Goal: Information Seeking & Learning: Find specific fact

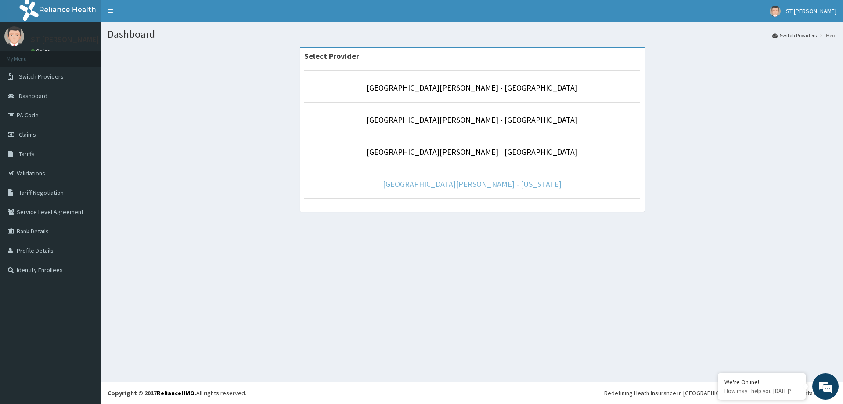
click at [481, 181] on link "[GEOGRAPHIC_DATA][PERSON_NAME] - [US_STATE]" at bounding box center [472, 184] width 179 height 10
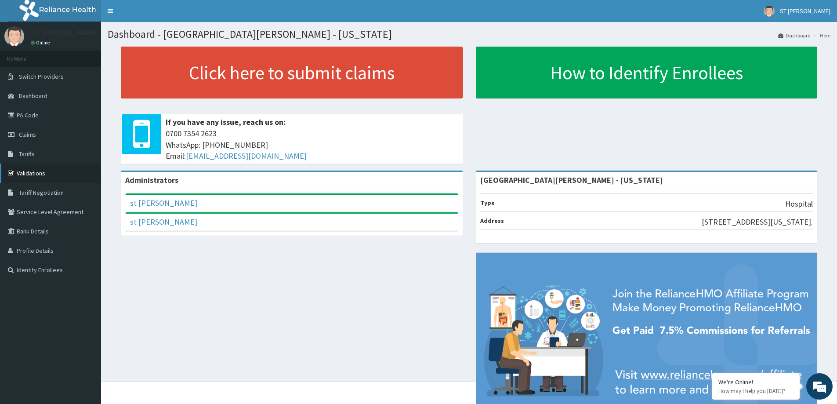
click at [57, 171] on link "Validations" at bounding box center [50, 172] width 101 height 19
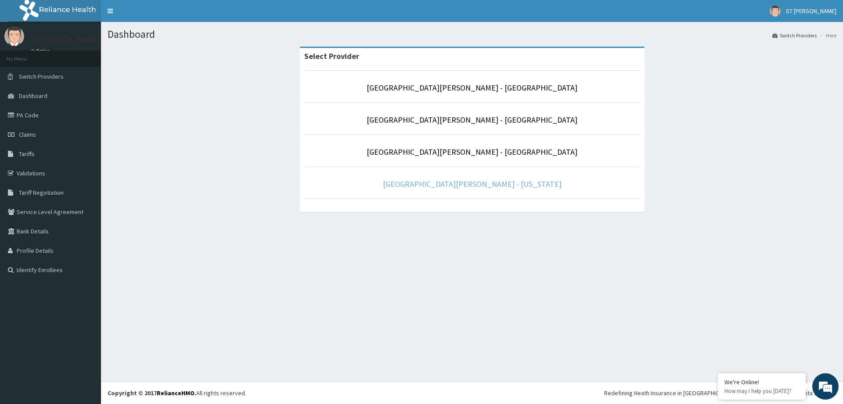
click at [452, 184] on link "[GEOGRAPHIC_DATA][PERSON_NAME] - [US_STATE]" at bounding box center [472, 184] width 179 height 10
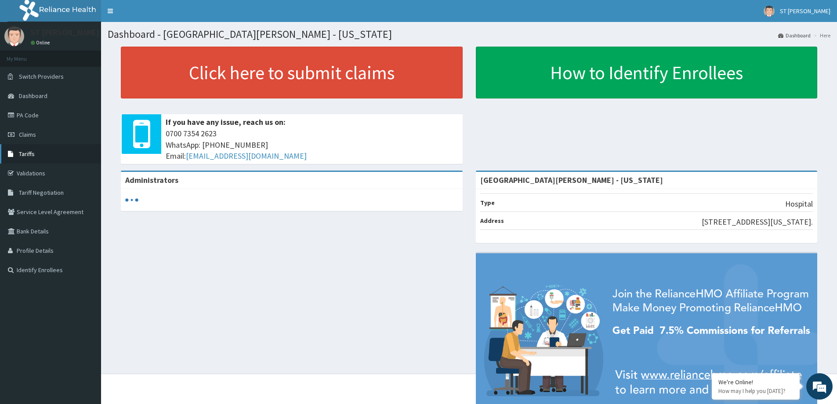
click at [27, 154] on span "Tariffs" at bounding box center [27, 154] width 16 height 8
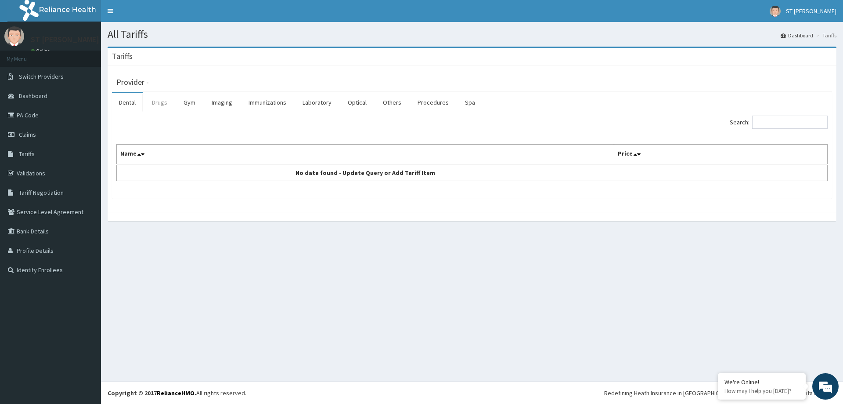
click at [152, 100] on link "Drugs" at bounding box center [159, 102] width 29 height 18
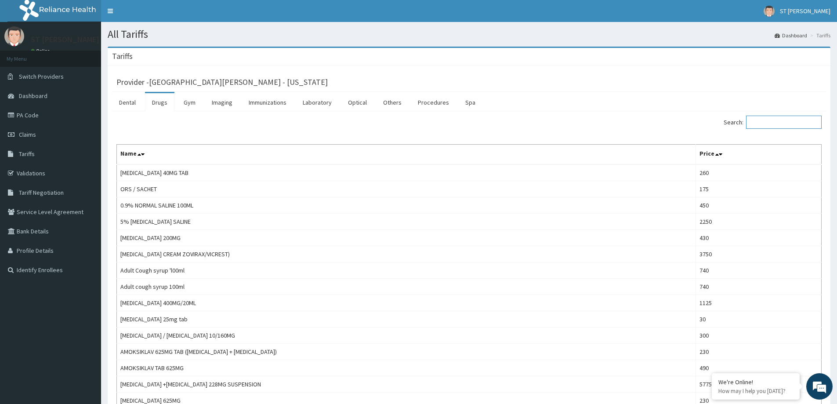
click at [756, 123] on input "Search:" at bounding box center [784, 122] width 76 height 13
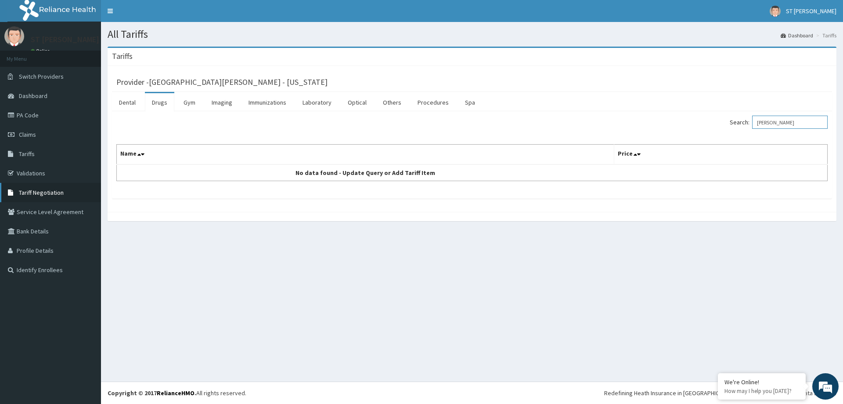
type input "DIAZ"
click at [49, 192] on span "Tariff Negotiation" at bounding box center [41, 192] width 45 height 8
drag, startPoint x: 808, startPoint y: 108, endPoint x: 802, endPoint y: 131, distance: 23.7
click at [803, 122] on div "Dental Drugs Gym Imaging Immunizations Laboratory Optical Others Procedures Spa…" at bounding box center [472, 145] width 720 height 107
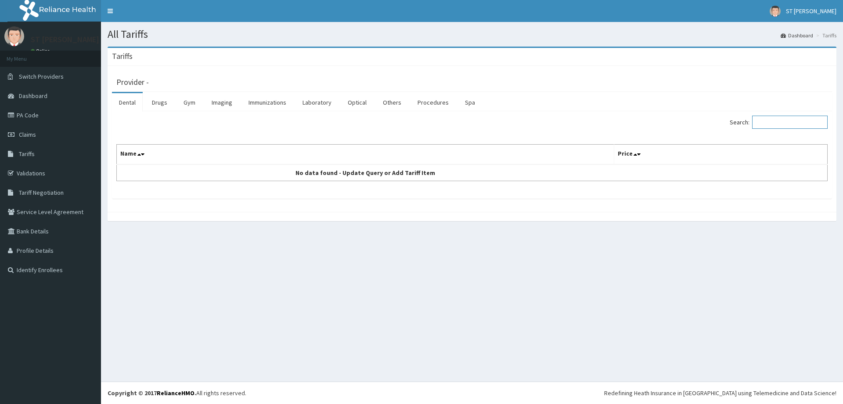
click at [803, 123] on input "Search:" at bounding box center [790, 122] width 76 height 13
click at [439, 102] on link "Procedures" at bounding box center [433, 102] width 45 height 18
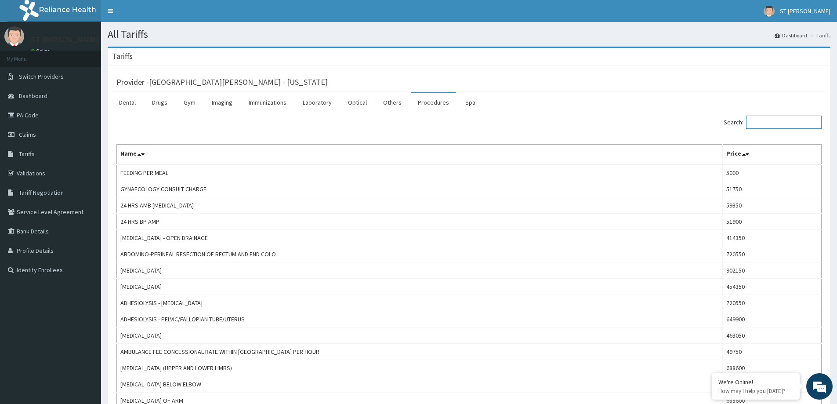
click at [767, 122] on input "Search:" at bounding box center [784, 122] width 76 height 13
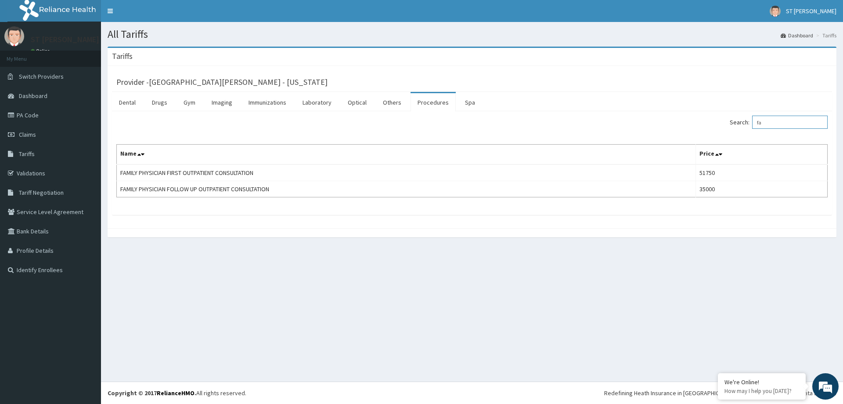
type input "f"
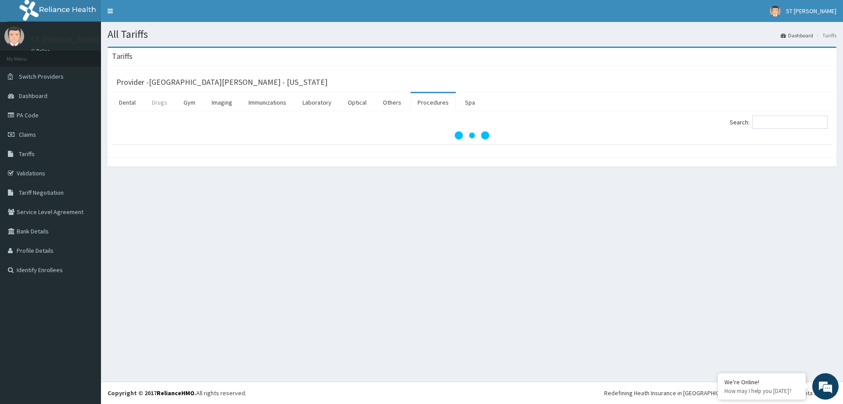
click at [158, 101] on link "Drugs" at bounding box center [159, 102] width 29 height 18
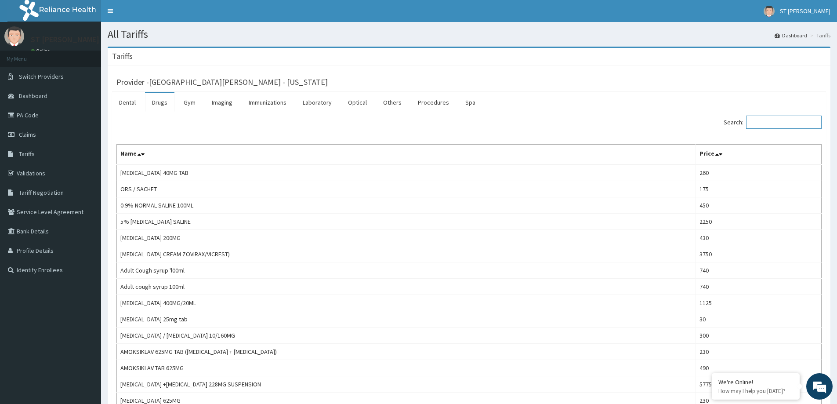
click at [796, 119] on input "Search:" at bounding box center [784, 122] width 76 height 13
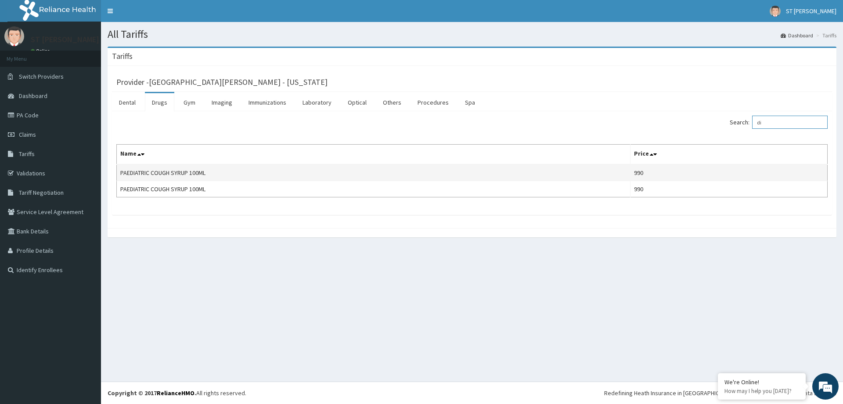
type input "d"
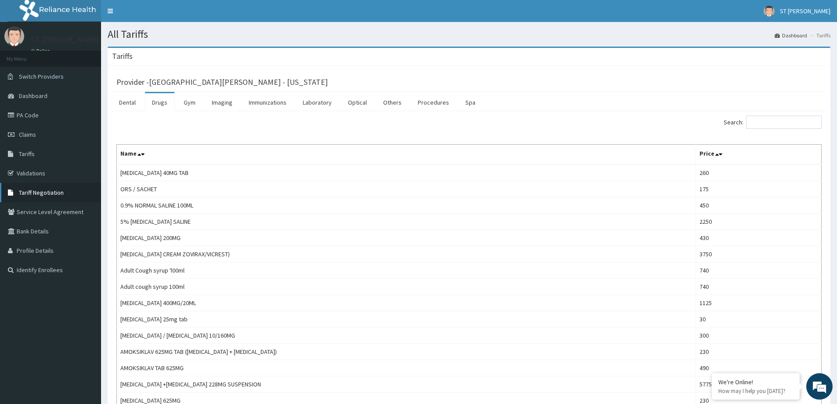
click at [24, 190] on span "Tariff Negotiation" at bounding box center [41, 192] width 45 height 8
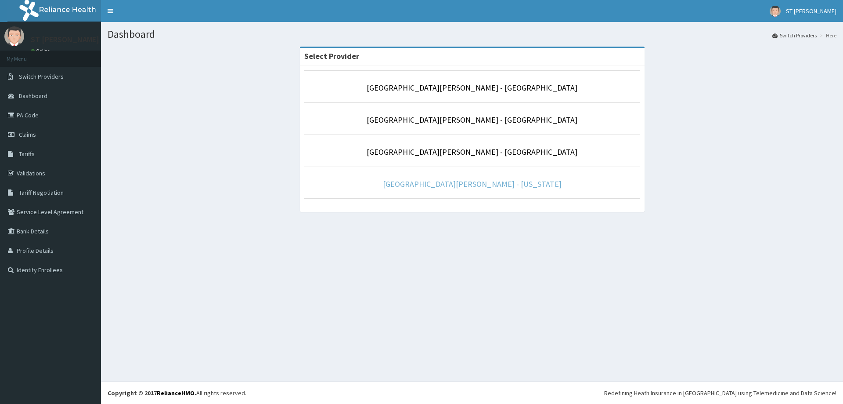
click at [488, 183] on link "[GEOGRAPHIC_DATA][PERSON_NAME] - [US_STATE]" at bounding box center [472, 184] width 179 height 10
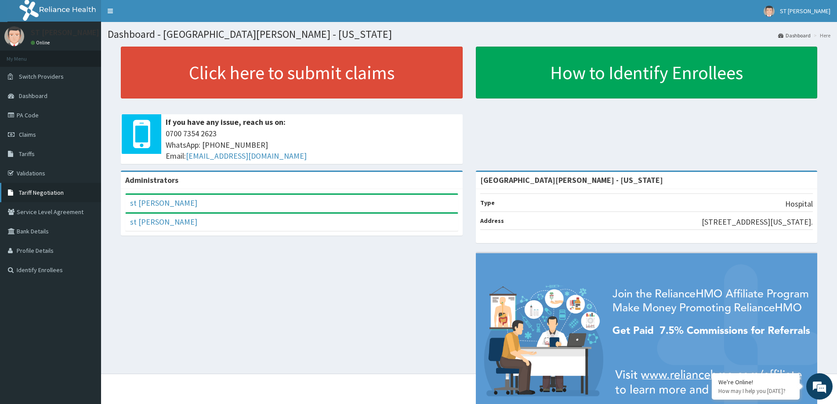
click at [29, 193] on span "Tariff Negotiation" at bounding box center [41, 192] width 45 height 8
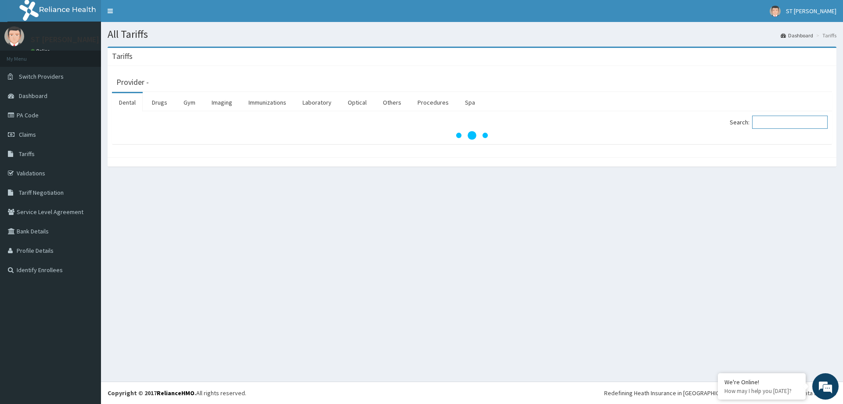
drag, startPoint x: 763, startPoint y: 125, endPoint x: 765, endPoint y: 120, distance: 4.6
click at [763, 124] on input "Search:" at bounding box center [790, 122] width 76 height 13
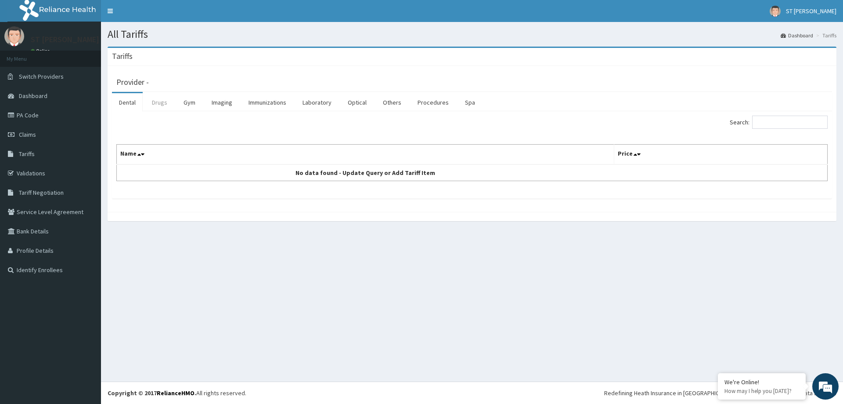
click at [159, 105] on link "Drugs" at bounding box center [159, 102] width 29 height 18
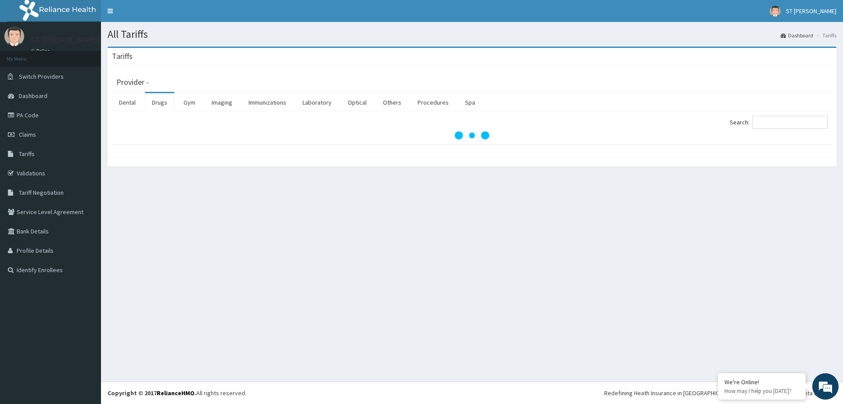
click at [159, 107] on link "Drugs" at bounding box center [159, 102] width 29 height 18
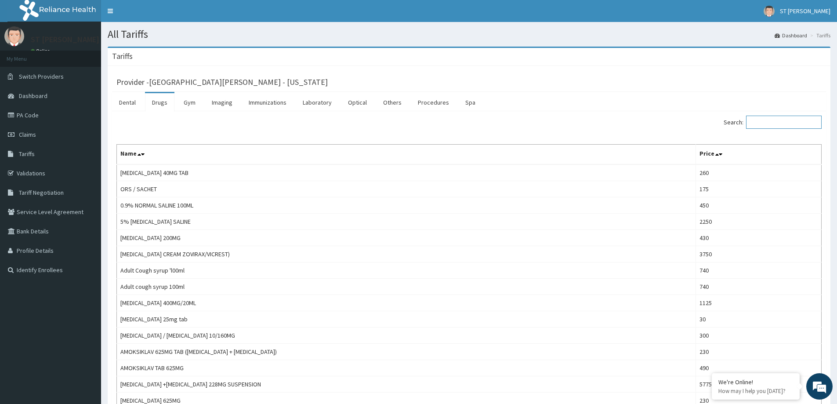
click at [780, 123] on input "Search:" at bounding box center [784, 122] width 76 height 13
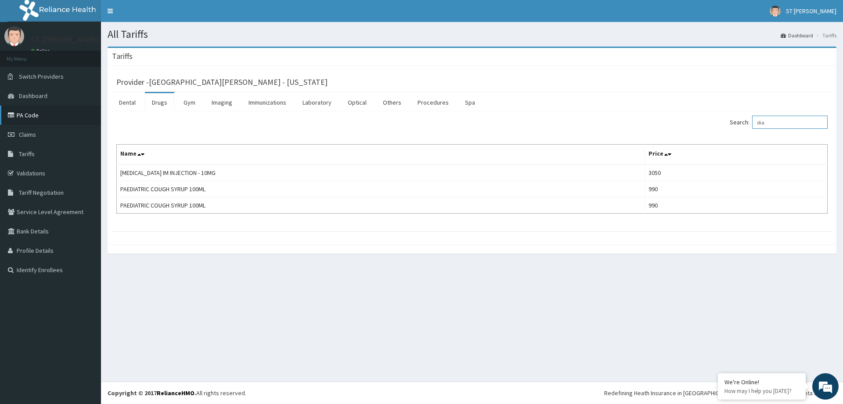
type input "dia"
click at [16, 111] on link "PA Code" at bounding box center [50, 114] width 101 height 19
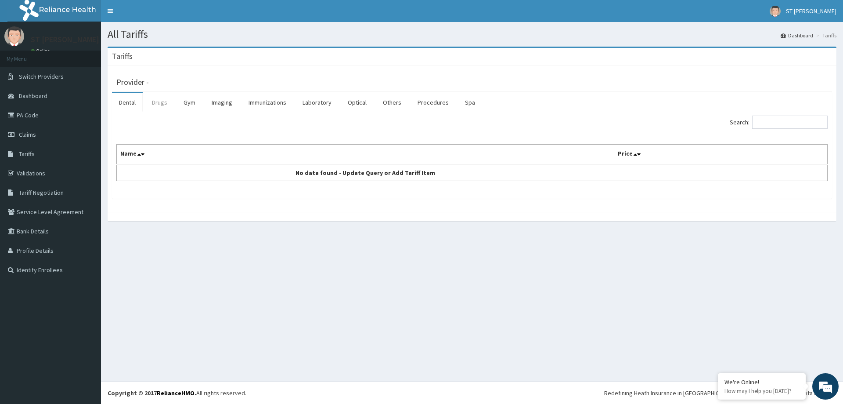
click at [156, 104] on link "Drugs" at bounding box center [159, 102] width 29 height 18
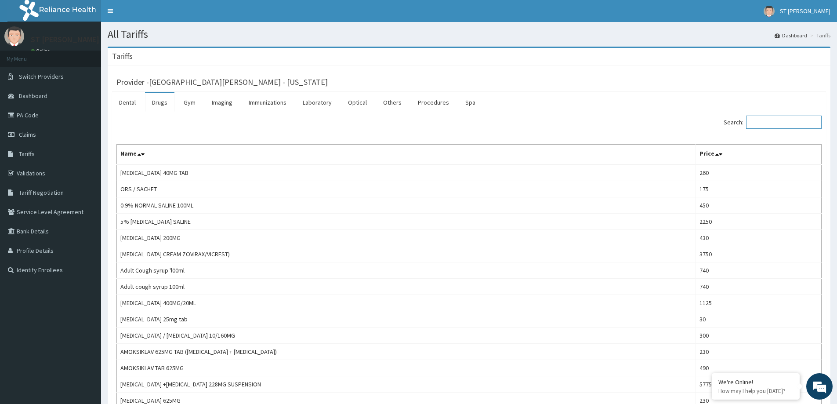
click at [791, 126] on input "Search:" at bounding box center [784, 122] width 76 height 13
click at [35, 118] on link "PA Code" at bounding box center [50, 114] width 101 height 19
